Goal: Find contact information: Find contact information

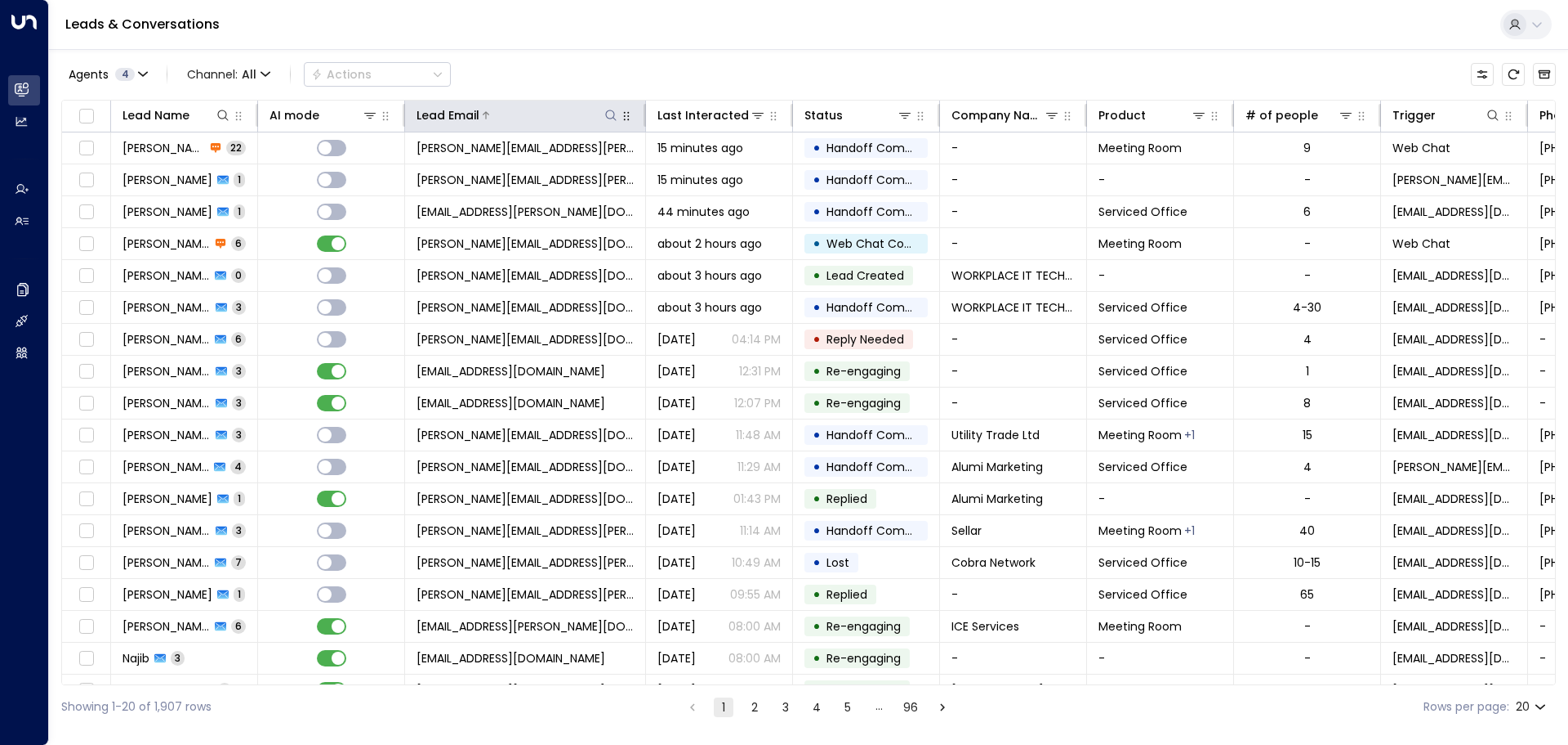
click at [613, 117] on icon at bounding box center [611, 115] width 13 height 13
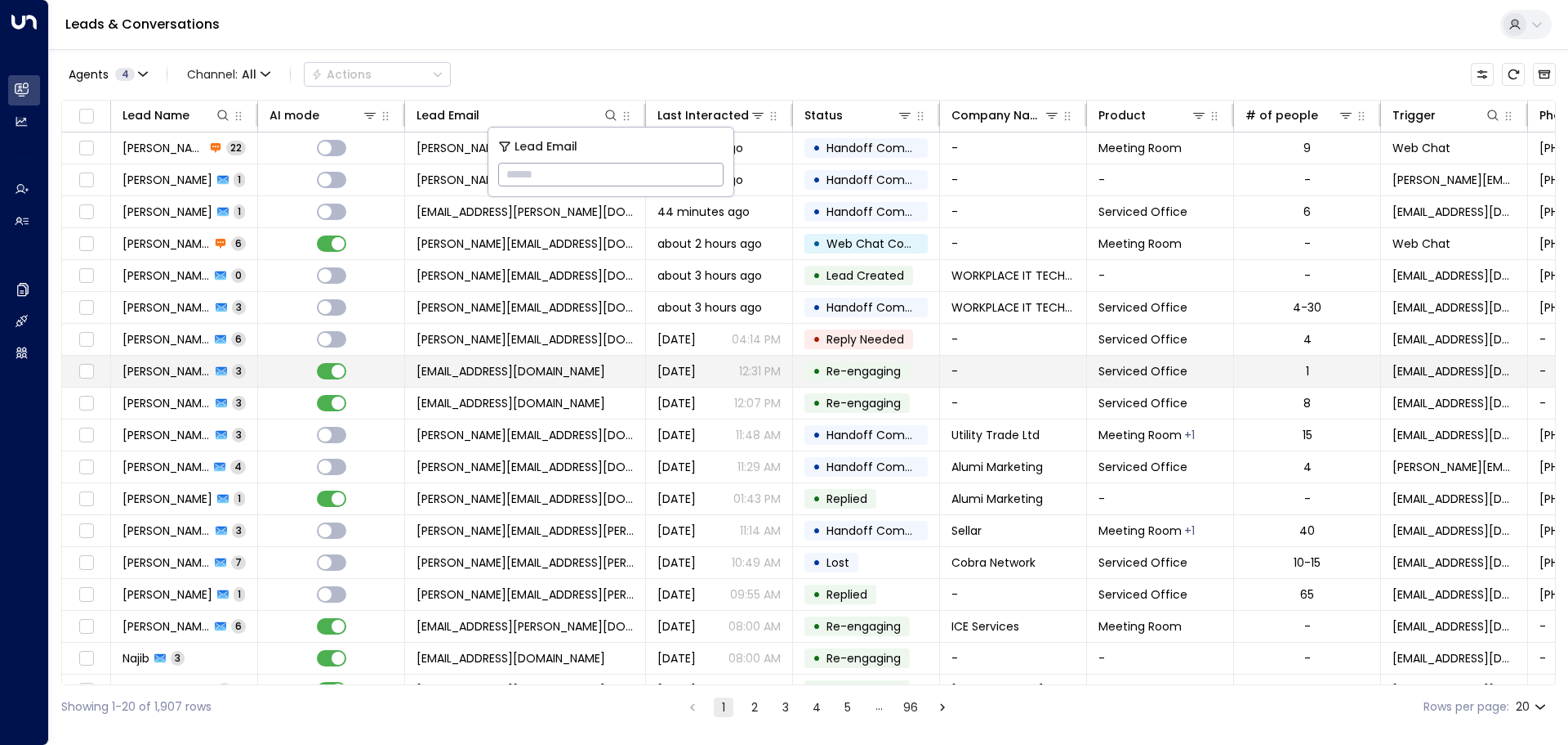
type input "**********"
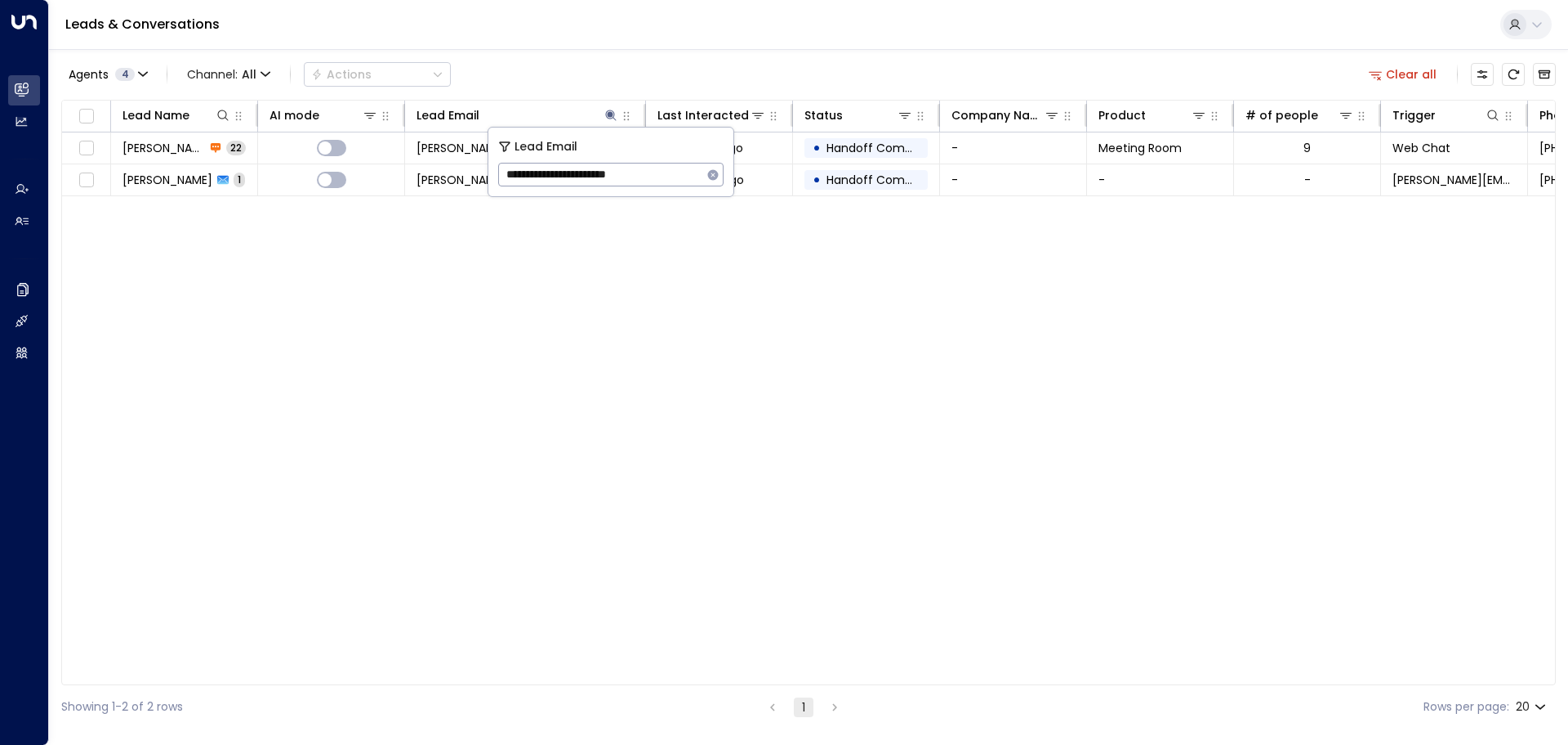
click at [589, 385] on div "Lead Name AI mode Lead Email Last Interacted Status Company Name Product # of p…" at bounding box center [809, 392] width 1495 height 585
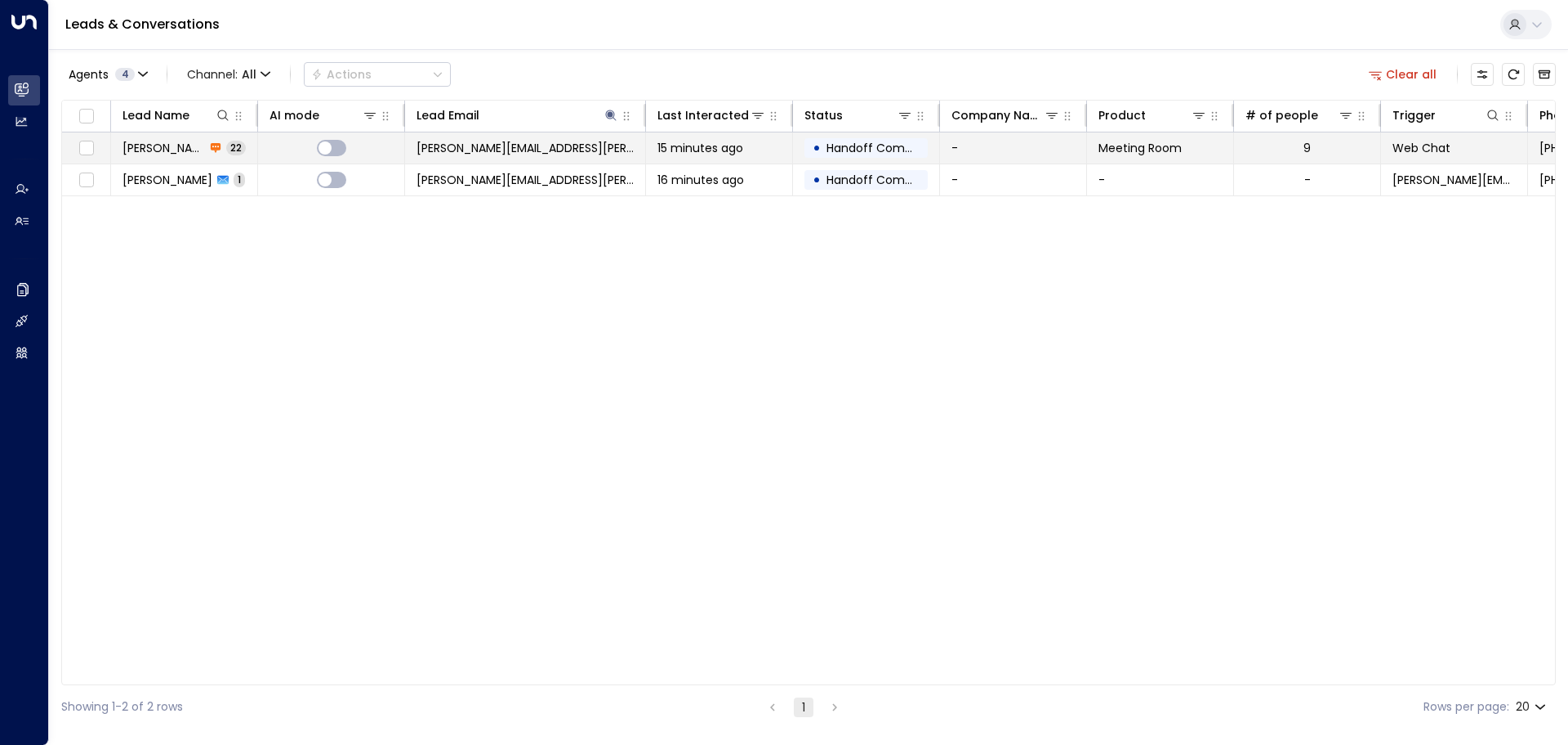
click at [498, 140] on span "[PERSON_NAME][EMAIL_ADDRESS][PERSON_NAME][PERSON_NAME][DOMAIN_NAME]" at bounding box center [525, 148] width 217 height 17
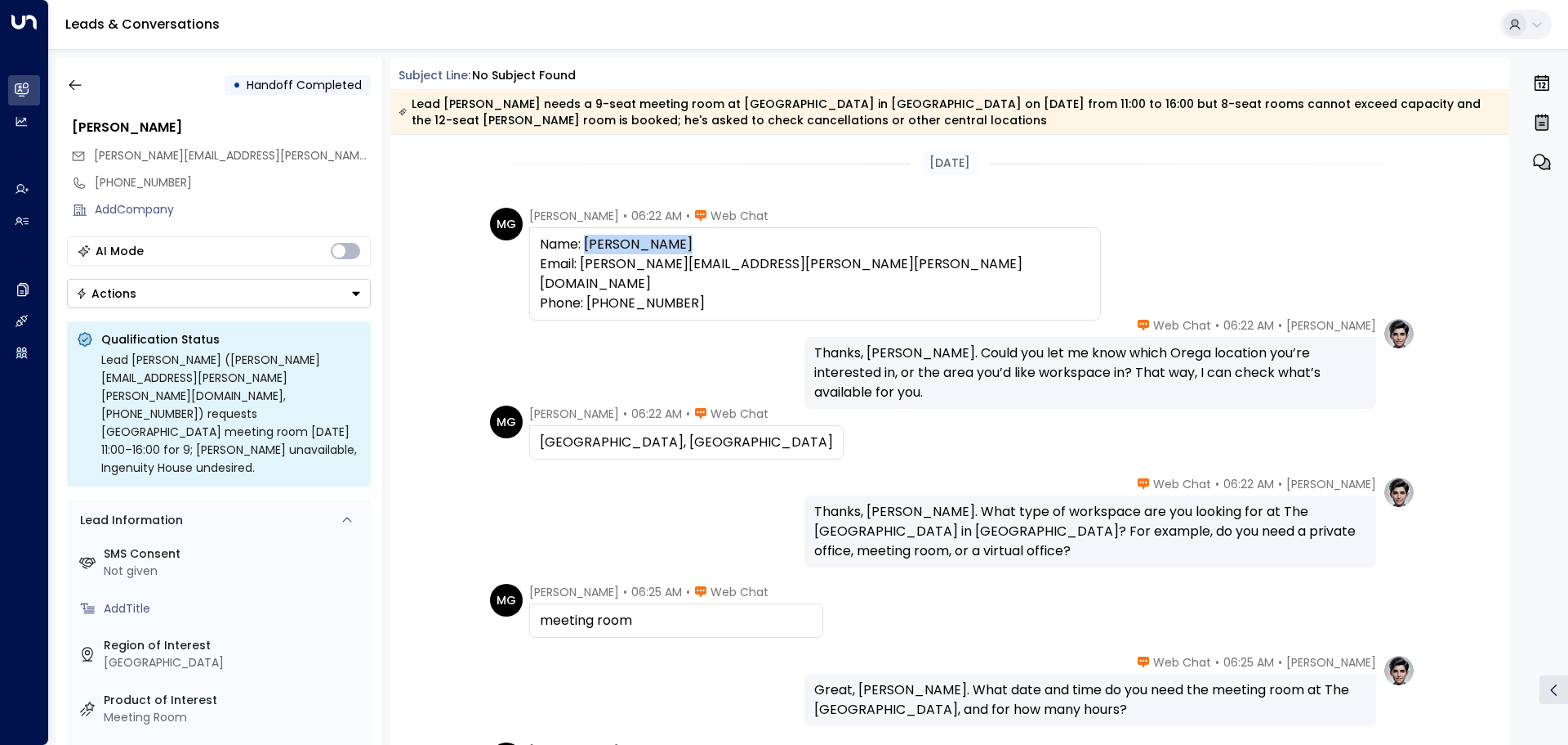
drag, startPoint x: 674, startPoint y: 246, endPoint x: 586, endPoint y: 250, distance: 88.1
click at [586, 250] on div "Name: [PERSON_NAME] Email: [PERSON_NAME][EMAIL_ADDRESS][PERSON_NAME][PERSON_NAM…" at bounding box center [815, 274] width 551 height 78
copy div "[PERSON_NAME]"
drag, startPoint x: 196, startPoint y: 179, endPoint x: 184, endPoint y: 179, distance: 12.0
click at [184, 179] on div "[PHONE_NUMBER]" at bounding box center [232, 182] width 276 height 17
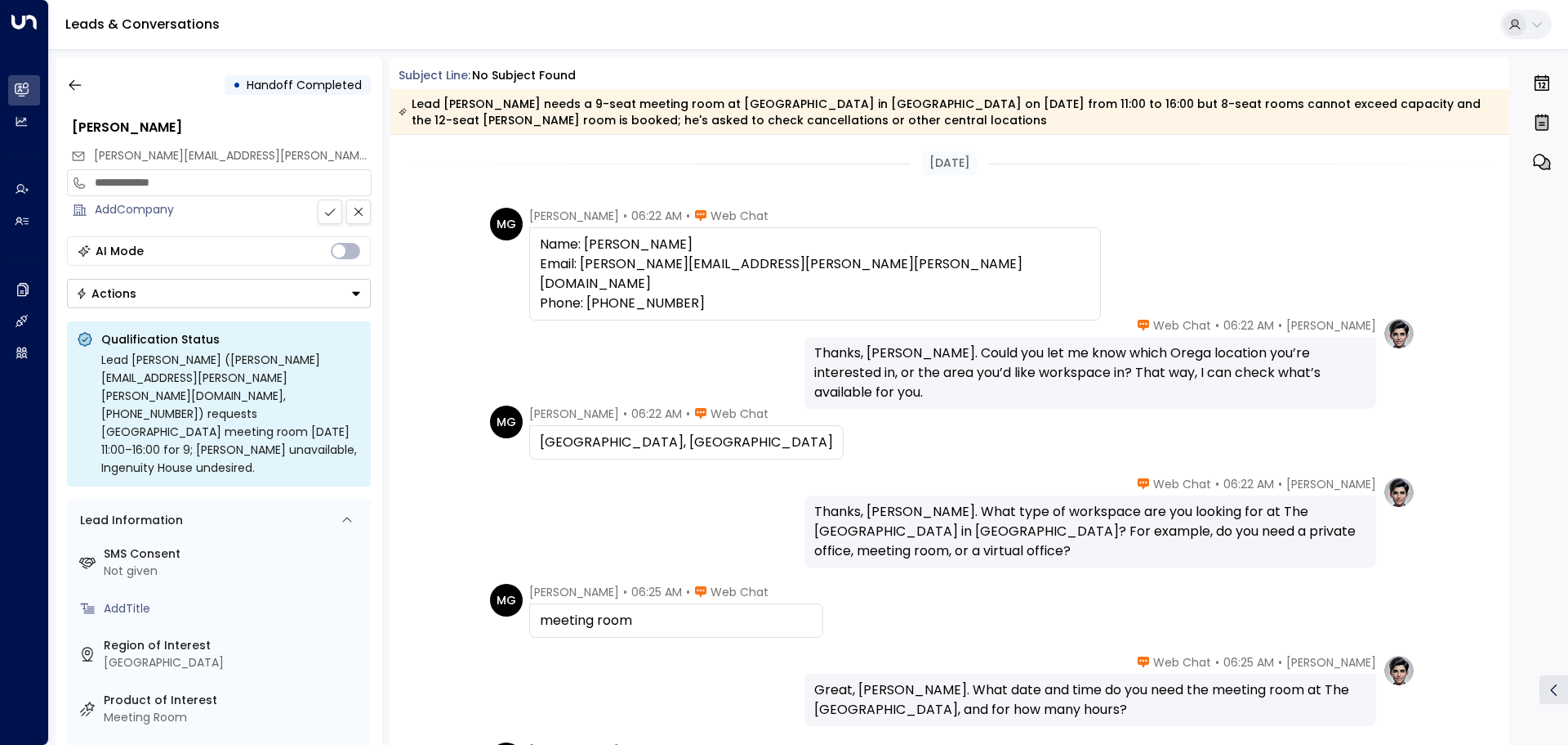
drag, startPoint x: 188, startPoint y: 183, endPoint x: 98, endPoint y: 184, distance: 90.0
click at [98, 184] on input "**********" at bounding box center [230, 182] width 271 height 17
click at [382, 231] on div "**********" at bounding box center [812, 401] width 1514 height 687
click at [325, 212] on icon at bounding box center [330, 212] width 13 height 13
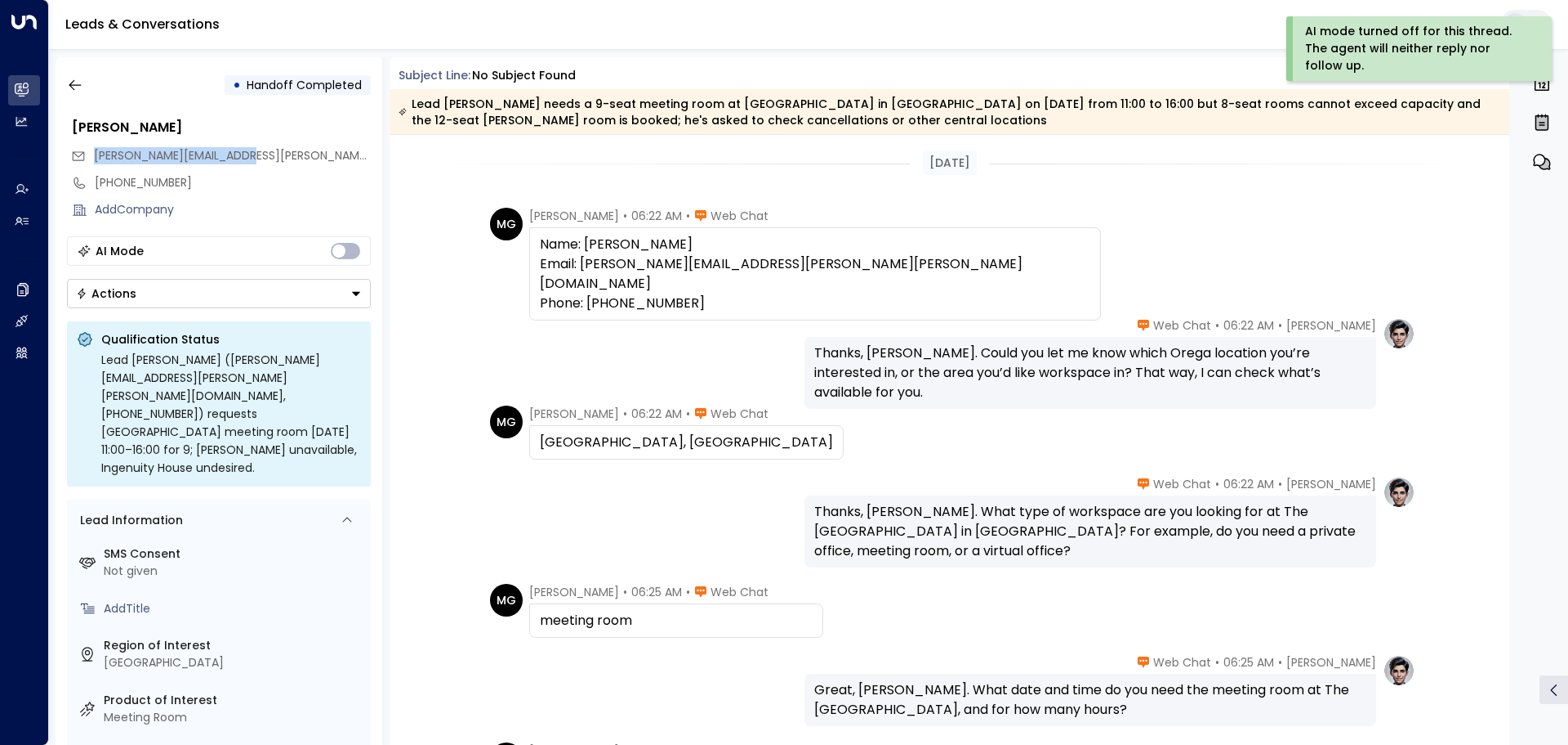
drag, startPoint x: 251, startPoint y: 154, endPoint x: 97, endPoint y: 163, distance: 154.3
click at [97, 163] on div "[PERSON_NAME][EMAIL_ADDRESS][PERSON_NAME][PERSON_NAME][DOMAIN_NAME]" at bounding box center [221, 155] width 300 height 27
copy span "[PERSON_NAME][EMAIL_ADDRESS][PERSON_NAME][PERSON_NAME][DOMAIN_NAME]"
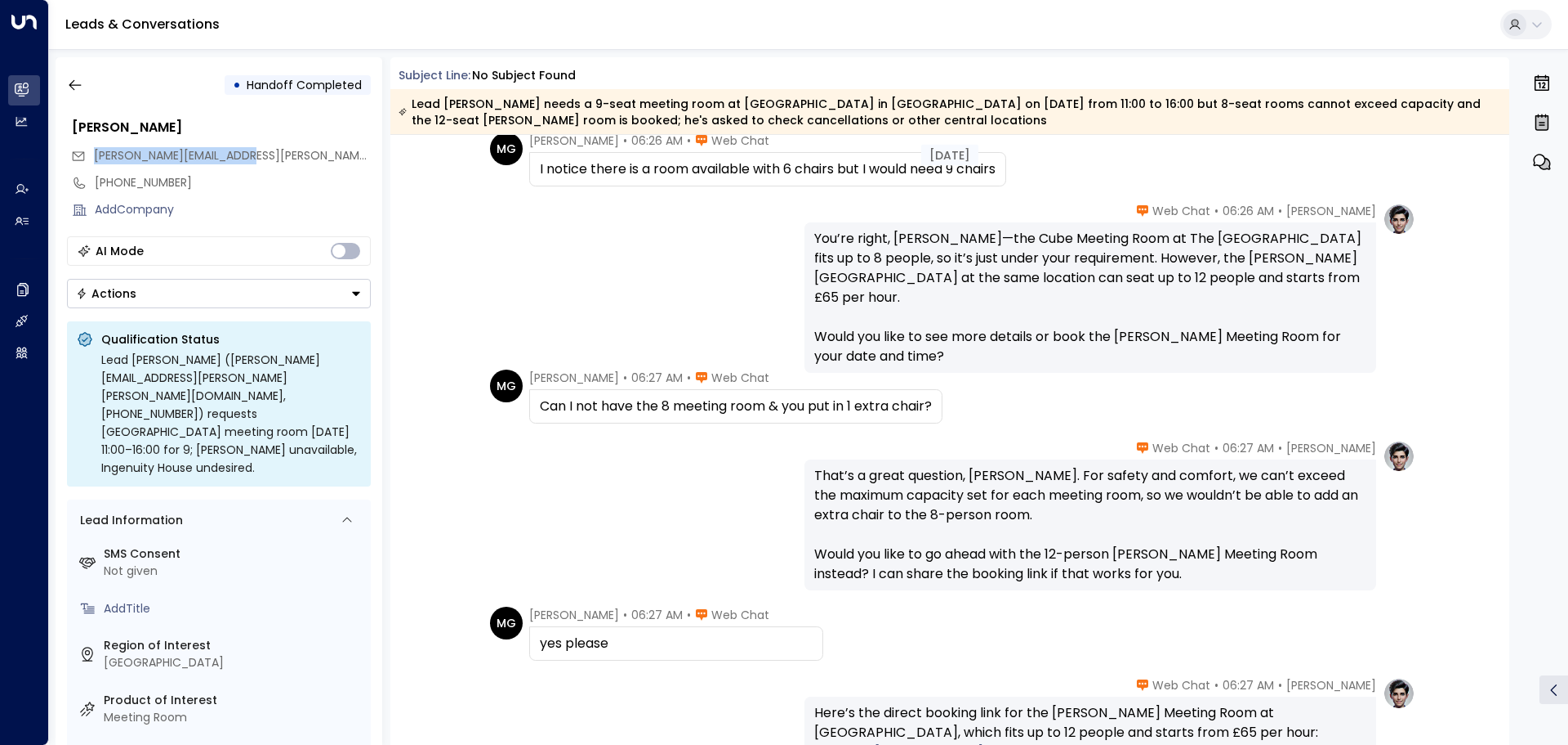
scroll to position [899, 0]
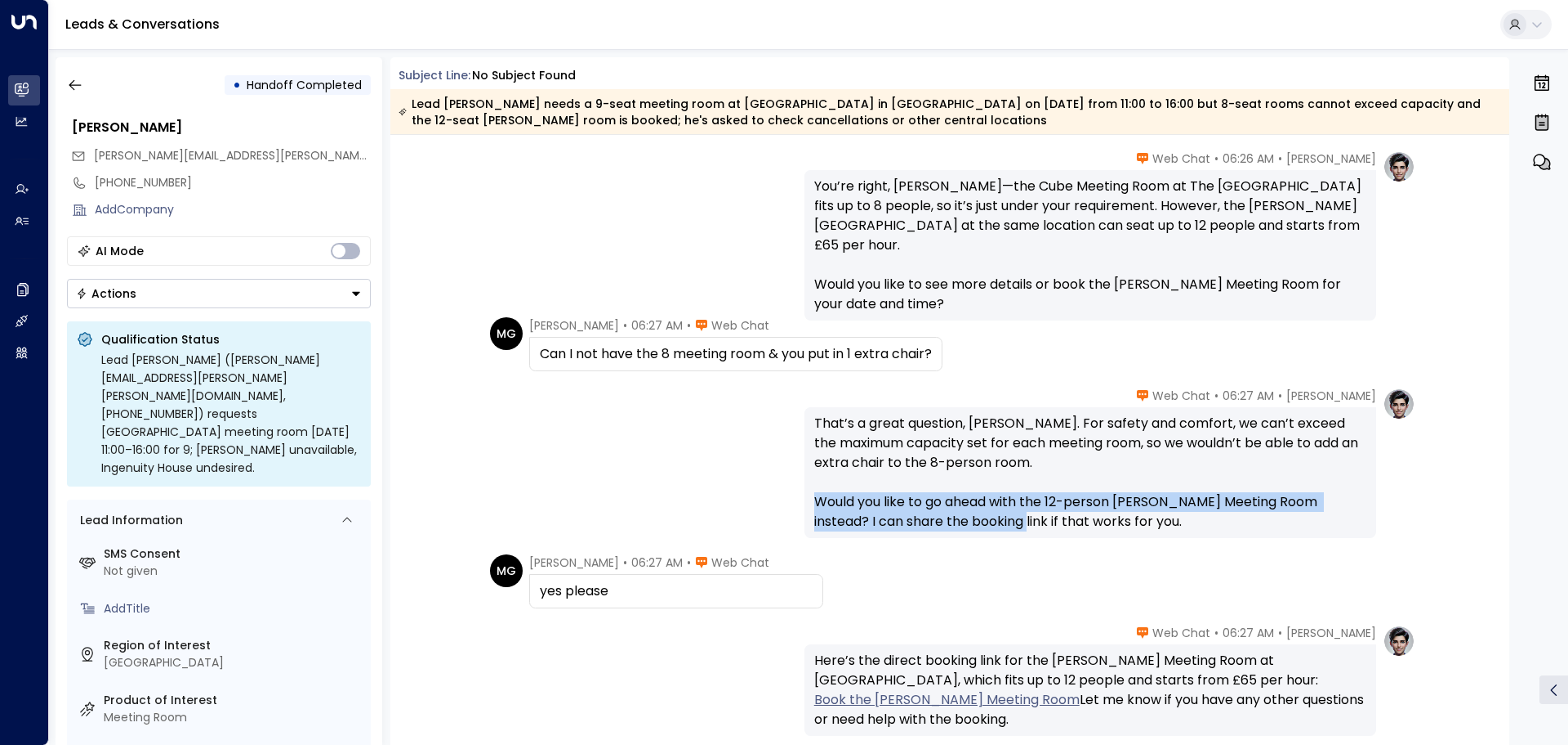
drag, startPoint x: 861, startPoint y: 509, endPoint x: 995, endPoint y: 518, distance: 134.3
click at [995, 518] on div "That’s a great question, [PERSON_NAME]. For safety and comfort, we can’t exceed…" at bounding box center [1090, 472] width 552 height 118
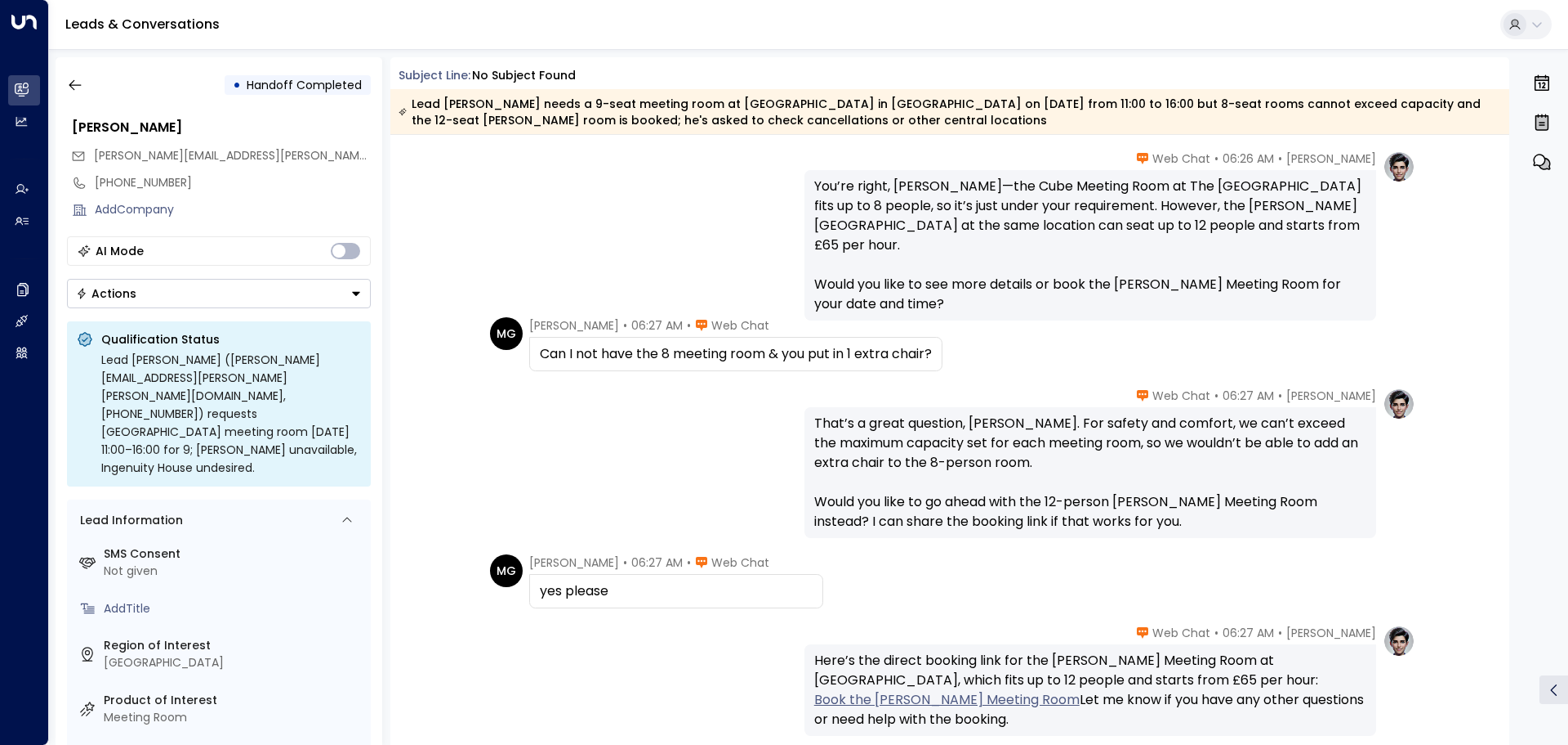
click at [1049, 526] on div "That’s a great question, [PERSON_NAME]. For safety and comfort, we can’t exceed…" at bounding box center [1090, 472] width 552 height 118
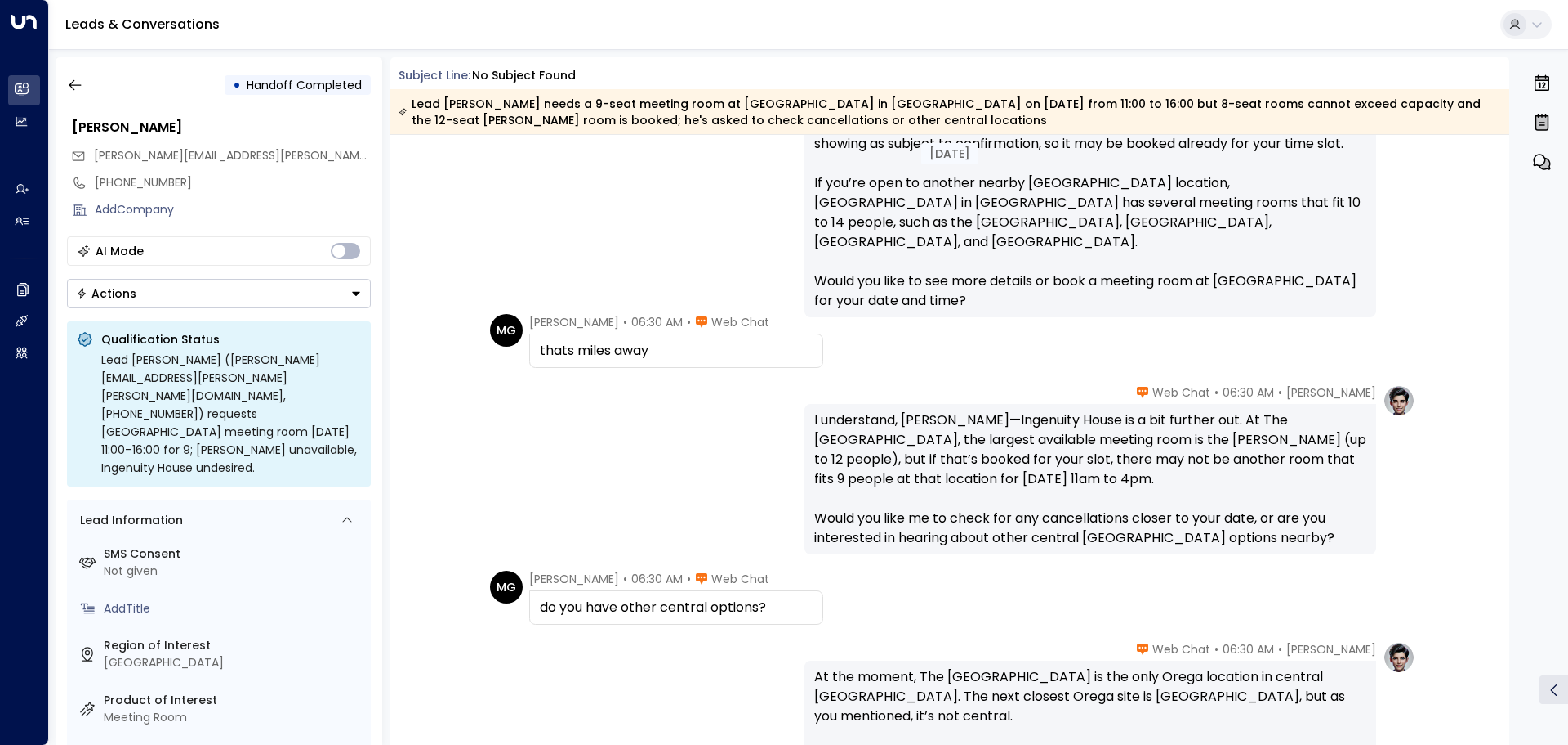
scroll to position [1717, 0]
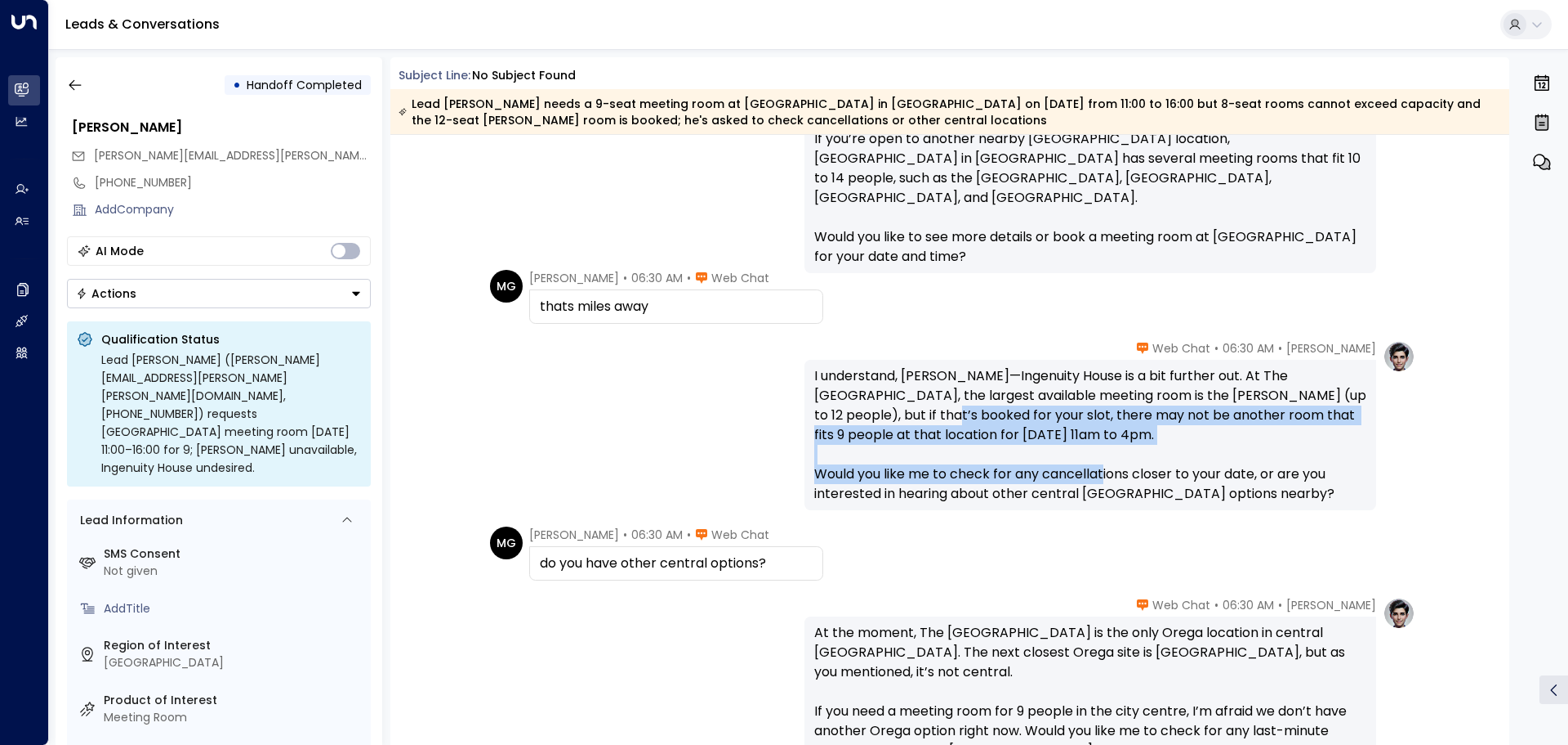
drag, startPoint x: 875, startPoint y: 405, endPoint x: 1152, endPoint y: 469, distance: 284.3
click at [1152, 469] on div "I understand, [PERSON_NAME]—Ingenuity House is a bit further out. At The [GEOGR…" at bounding box center [1090, 435] width 552 height 137
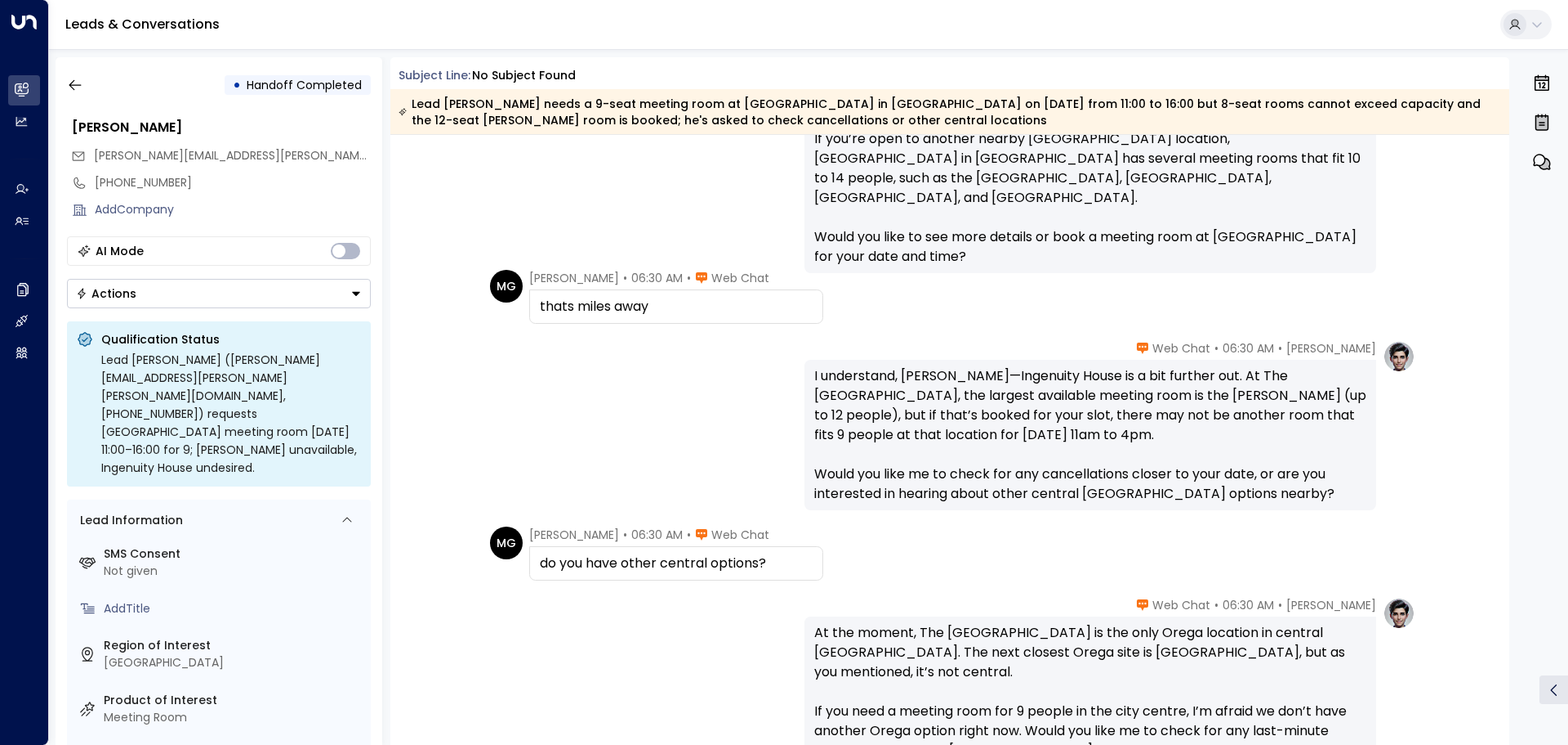
click at [1194, 473] on div "I understand, [PERSON_NAME]—Ingenuity House is a bit further out. At The [GEOGR…" at bounding box center [1090, 435] width 552 height 137
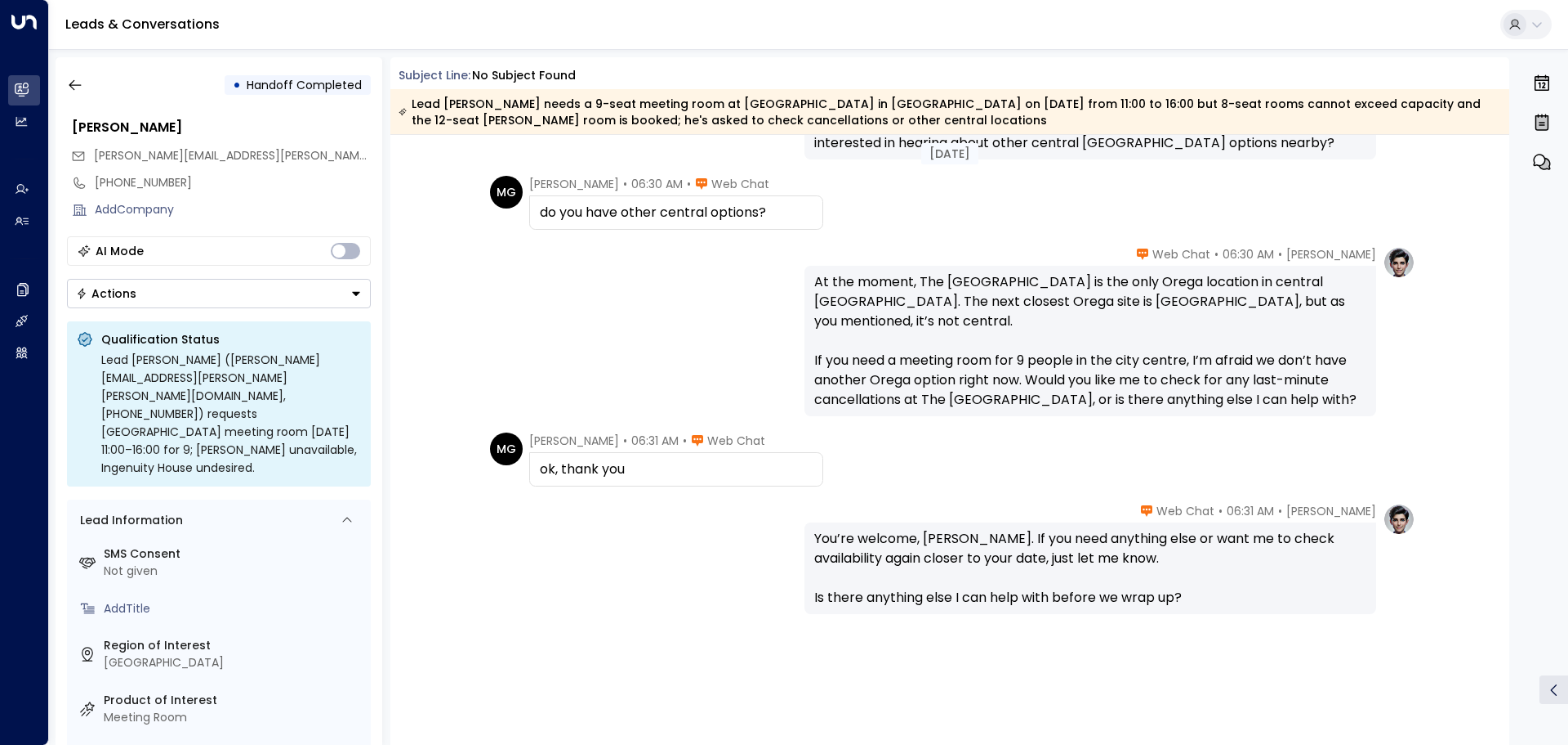
scroll to position [2100, 0]
